Goal: Find contact information: Find contact information

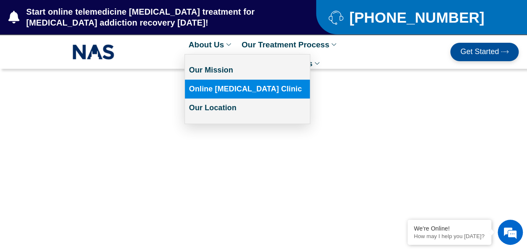
click at [236, 98] on link "Online [MEDICAL_DATA] Clinic" at bounding box center [247, 89] width 125 height 19
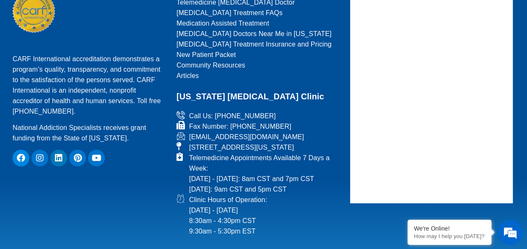
scroll to position [3029, 0]
drag, startPoint x: 305, startPoint y: 64, endPoint x: 189, endPoint y: 62, distance: 116.5
click at [189, 132] on li "[EMAIL_ADDRESS][DOMAIN_NAME]" at bounding box center [257, 137] width 163 height 10
drag, startPoint x: 189, startPoint y: 62, endPoint x: 200, endPoint y: 62, distance: 11.7
copy span "[EMAIL_ADDRESS][DOMAIN_NAME]"
